Goal: Task Accomplishment & Management: Manage account settings

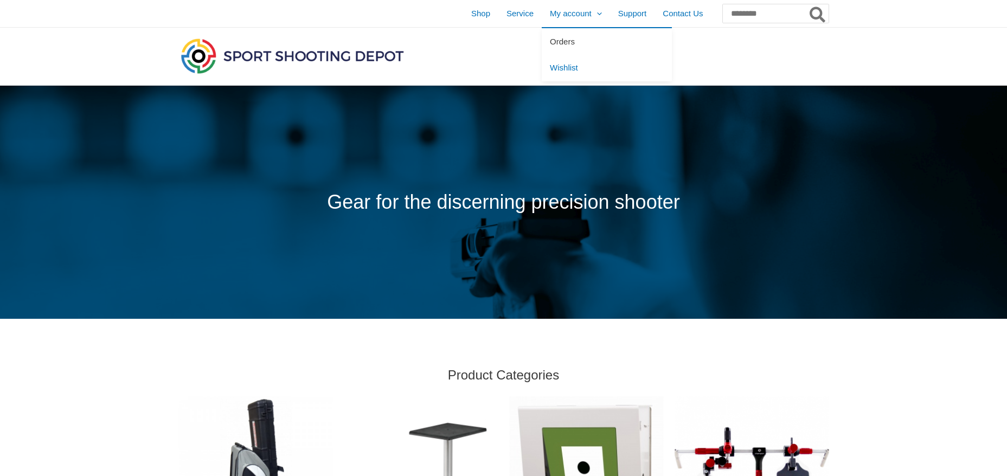
click at [550, 42] on span "Orders" at bounding box center [562, 41] width 25 height 9
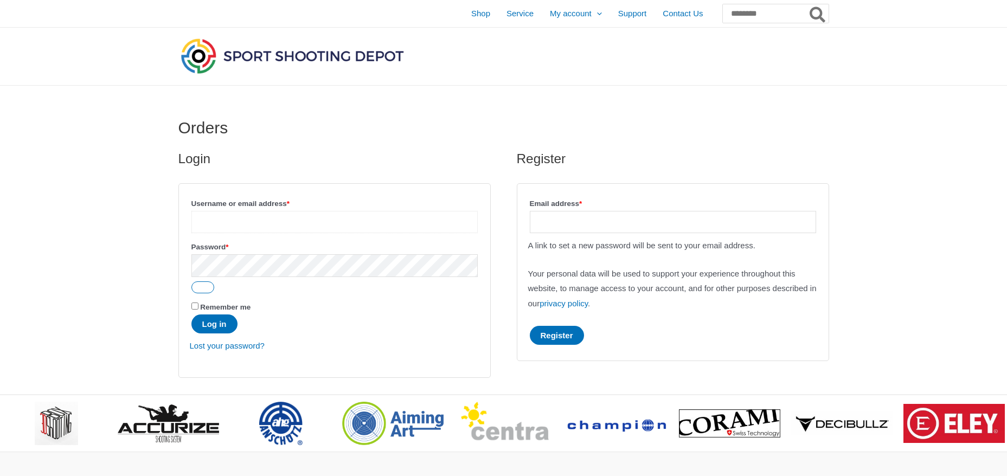
click at [215, 214] on input "Username or email address * Required" at bounding box center [334, 222] width 286 height 22
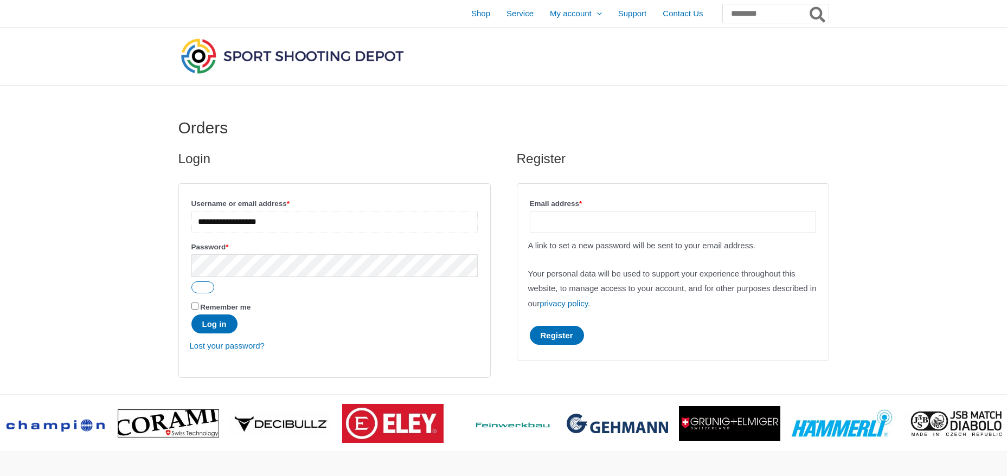
type input "**********"
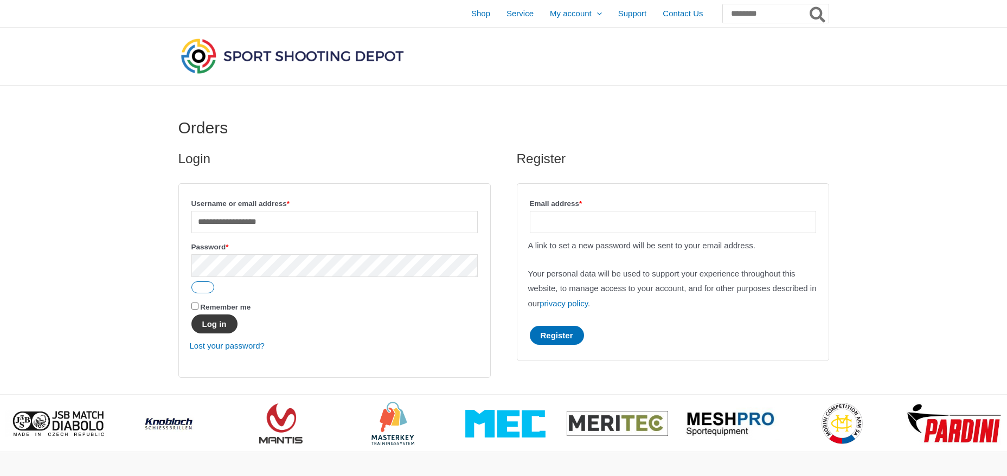
click at [222, 320] on button "Log in" at bounding box center [214, 323] width 46 height 19
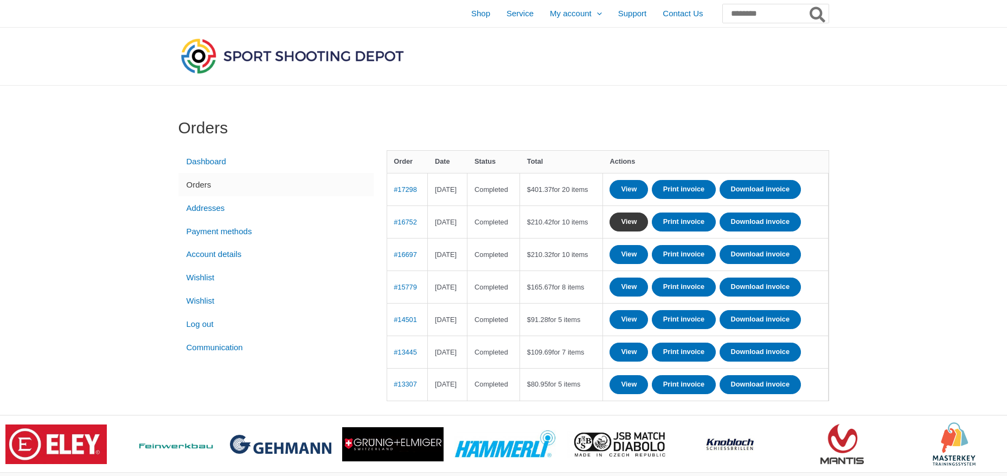
click at [648, 232] on link "View" at bounding box center [628, 222] width 38 height 19
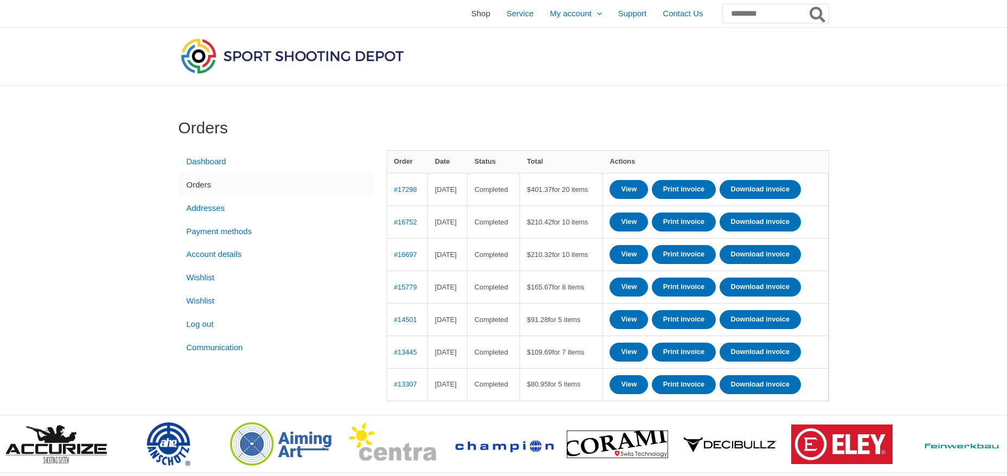
click at [471, 11] on span "Shop" at bounding box center [480, 13] width 19 height 27
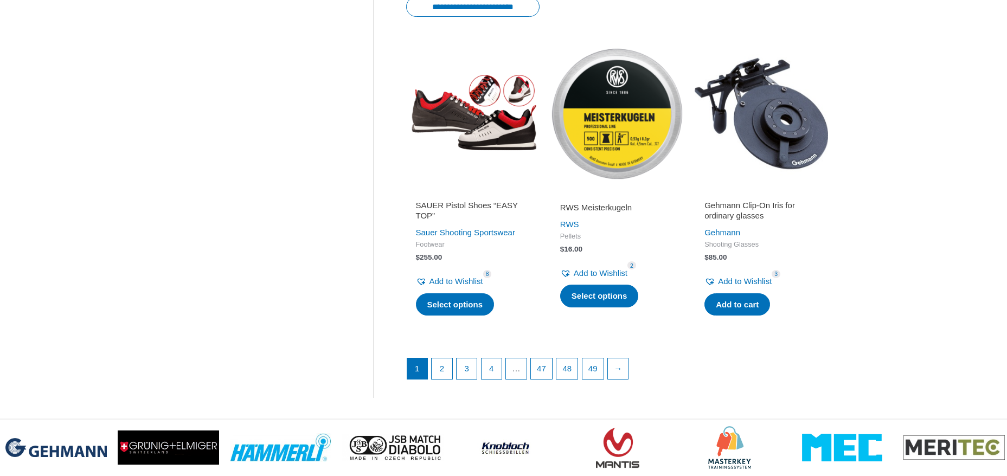
scroll to position [1229, 0]
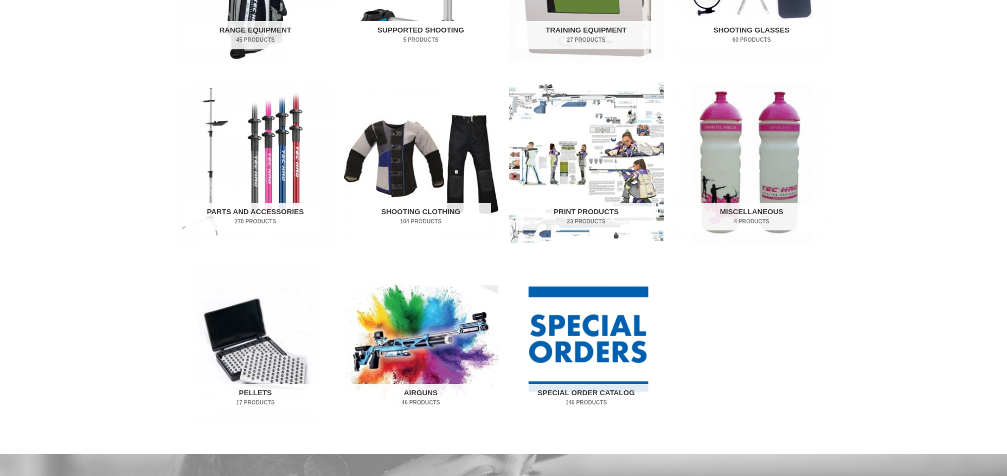
scroll to position [542, 0]
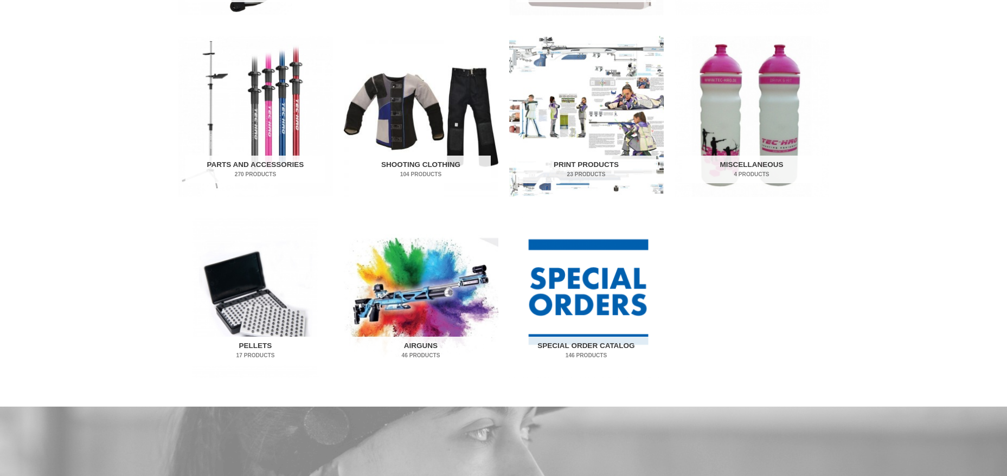
click at [259, 322] on img "Visit product category Pellets" at bounding box center [255, 297] width 155 height 161
